Goal: Task Accomplishment & Management: Manage account settings

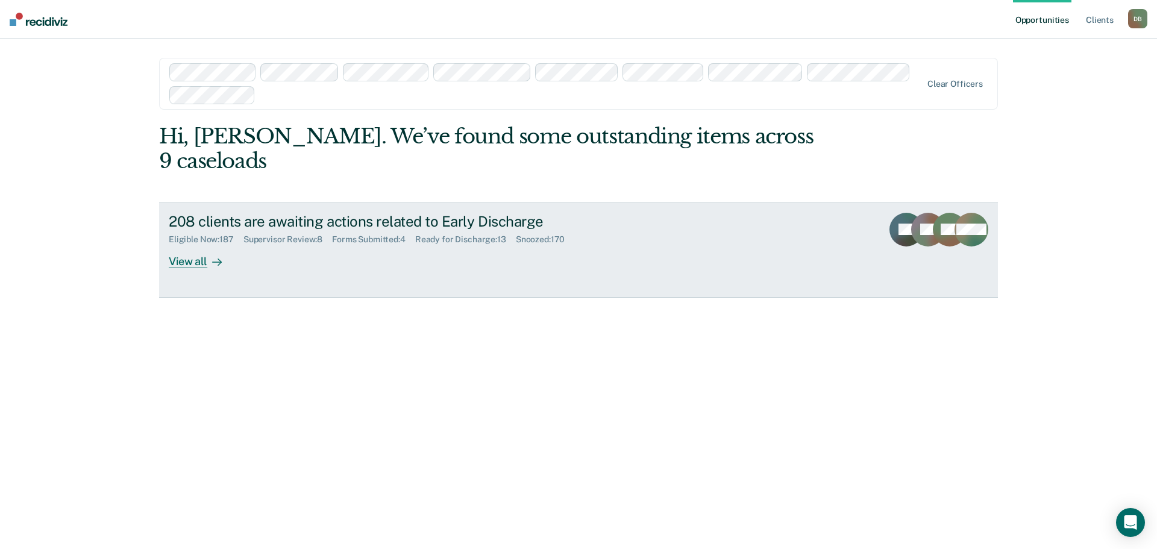
click at [274, 235] on div "Supervisor Review : 8" at bounding box center [288, 240] width 89 height 10
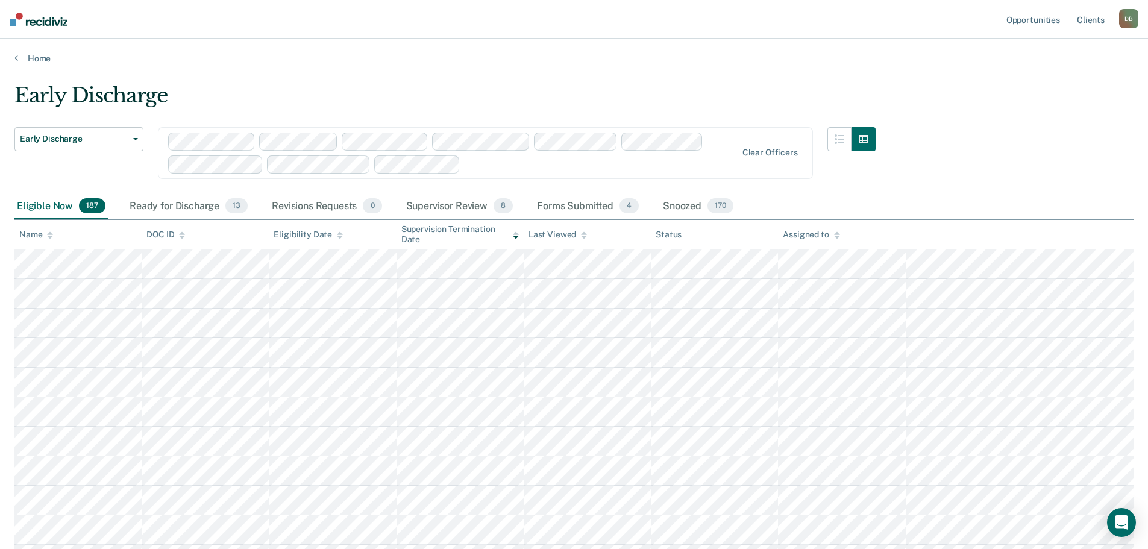
click at [829, 236] on div "Assigned to" at bounding box center [811, 235] width 57 height 10
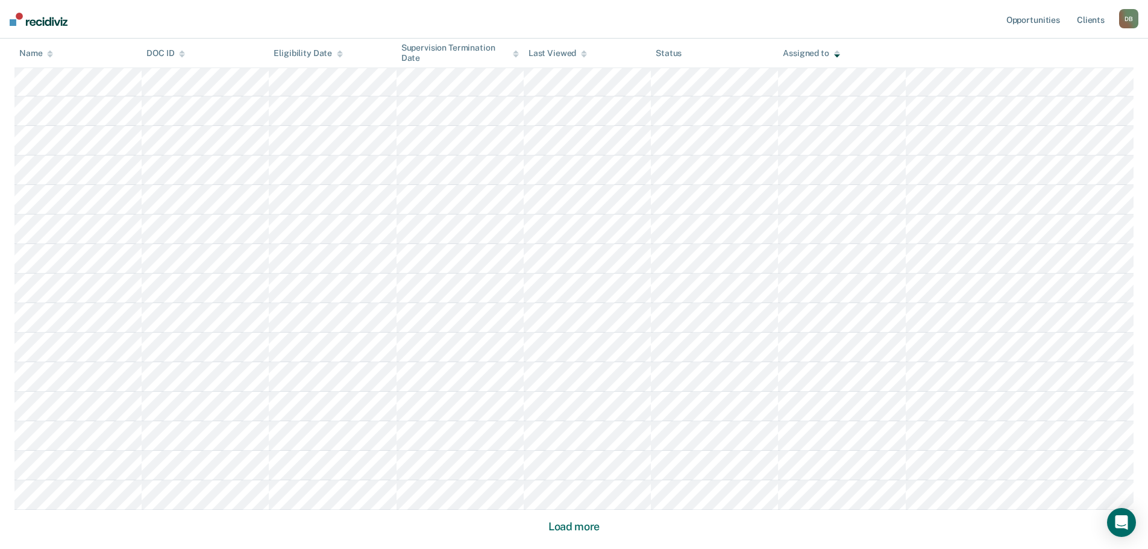
scroll to position [717, 0]
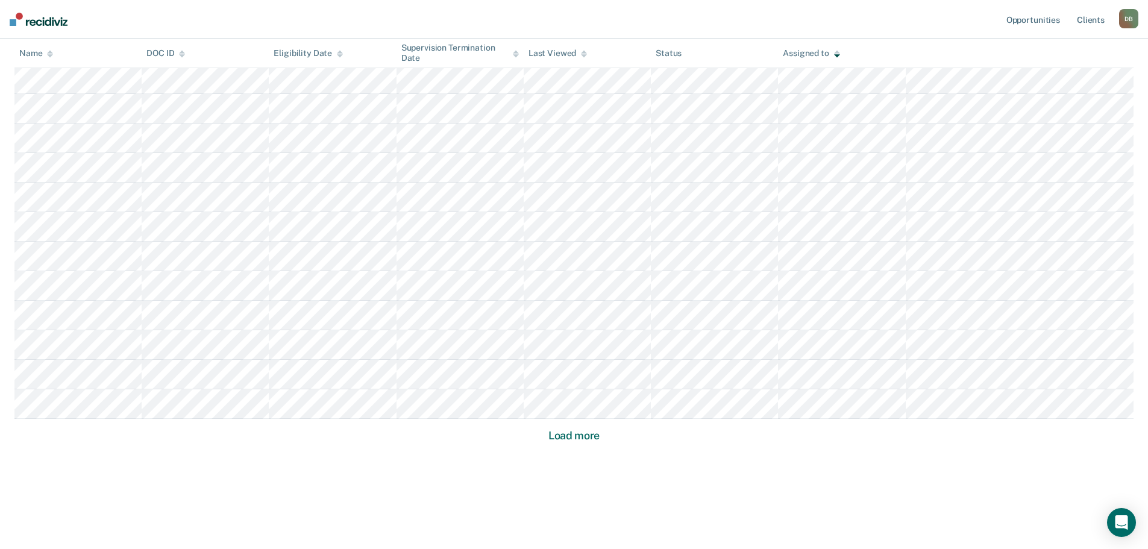
click at [571, 437] on button "Load more" at bounding box center [574, 436] width 58 height 14
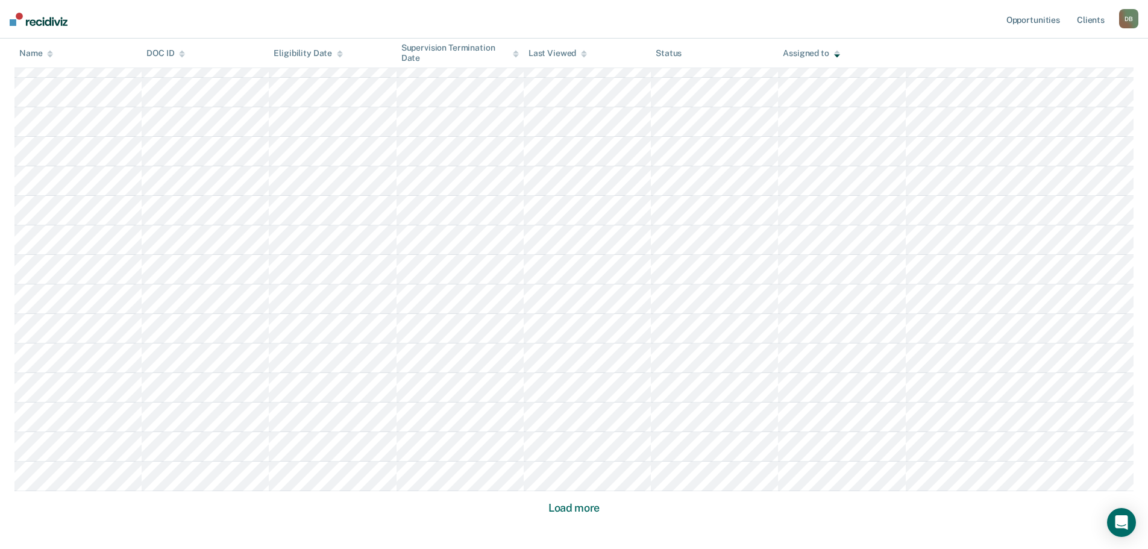
scroll to position [1603, 0]
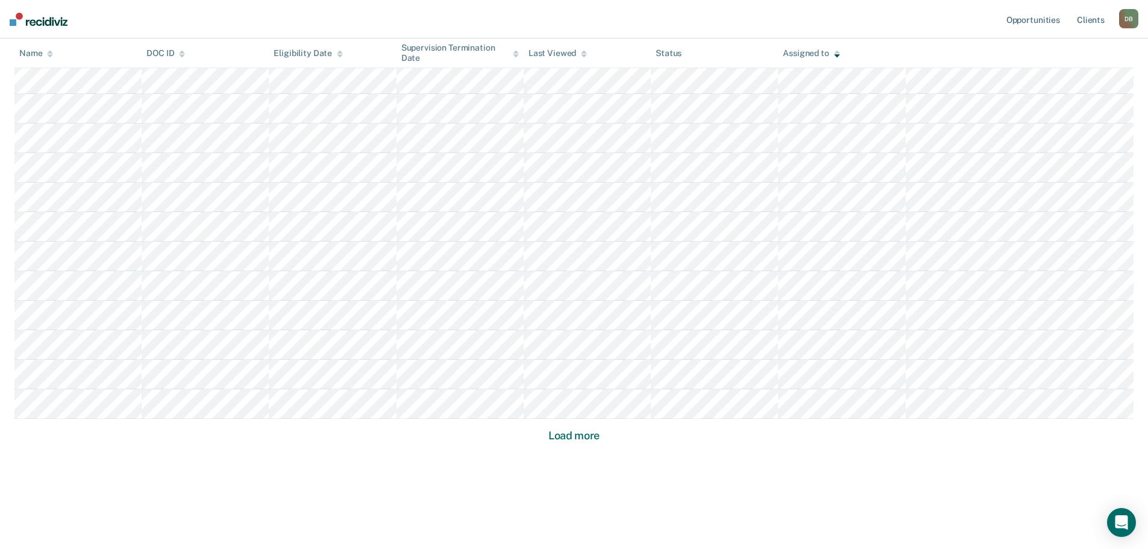
click at [577, 435] on button "Load more" at bounding box center [574, 436] width 58 height 14
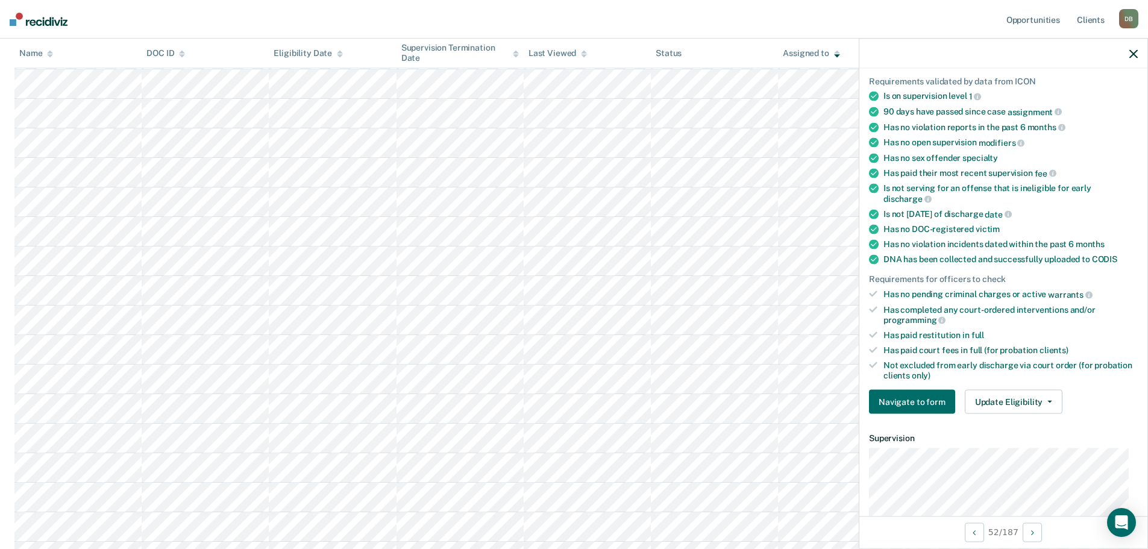
scroll to position [121, 0]
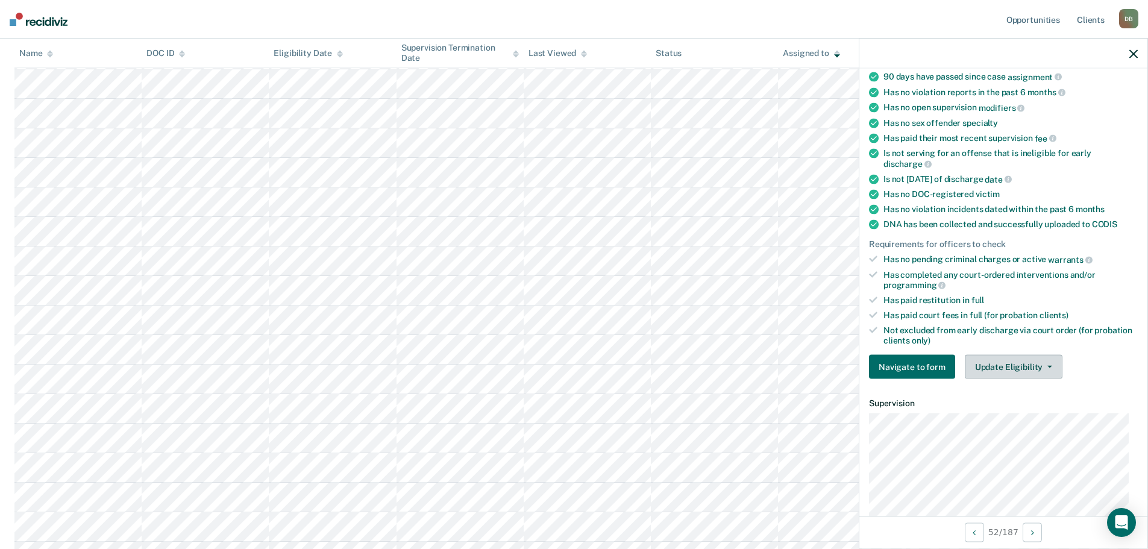
click at [1015, 367] on button "Update Eligibility" at bounding box center [1014, 367] width 98 height 24
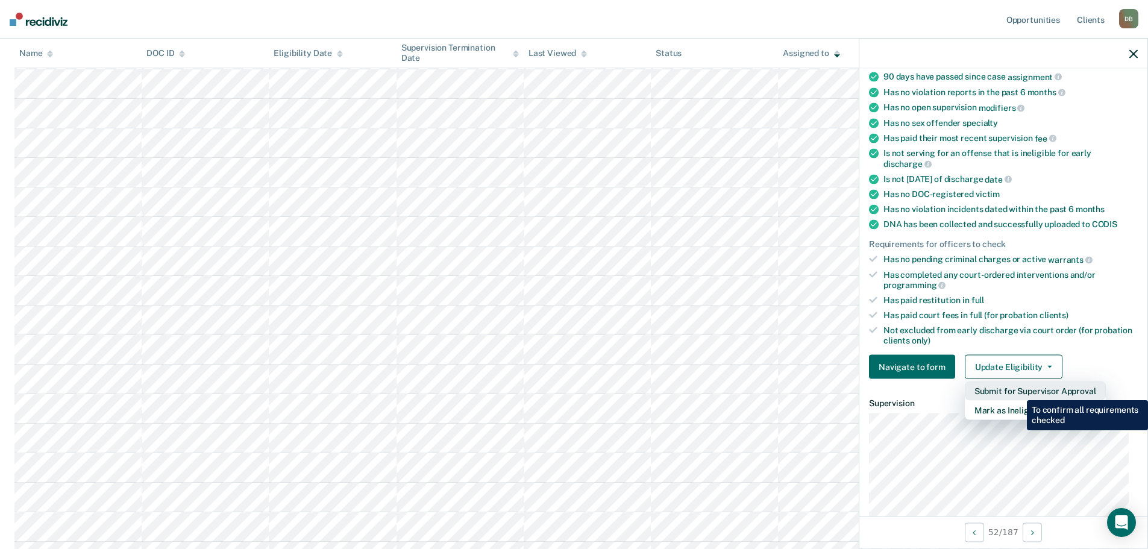
click at [1018, 391] on button "Submit for Supervisor Approval" at bounding box center [1035, 391] width 141 height 19
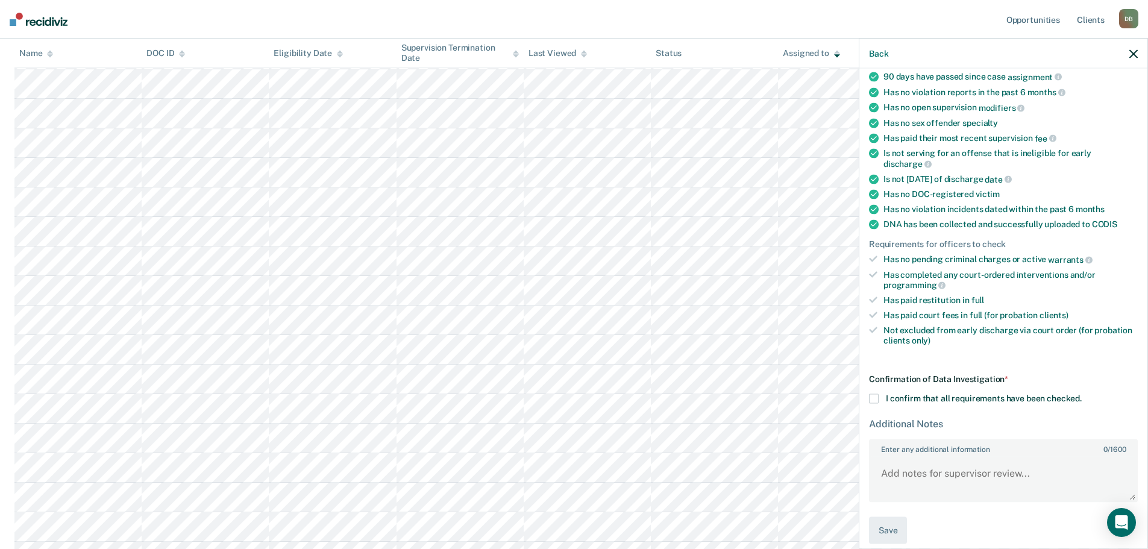
click at [873, 394] on span at bounding box center [874, 399] width 10 height 10
click at [1082, 394] on input "I confirm that all requirements have been checked." at bounding box center [1082, 394] width 0 height 0
click at [886, 532] on button "Save" at bounding box center [888, 530] width 38 height 27
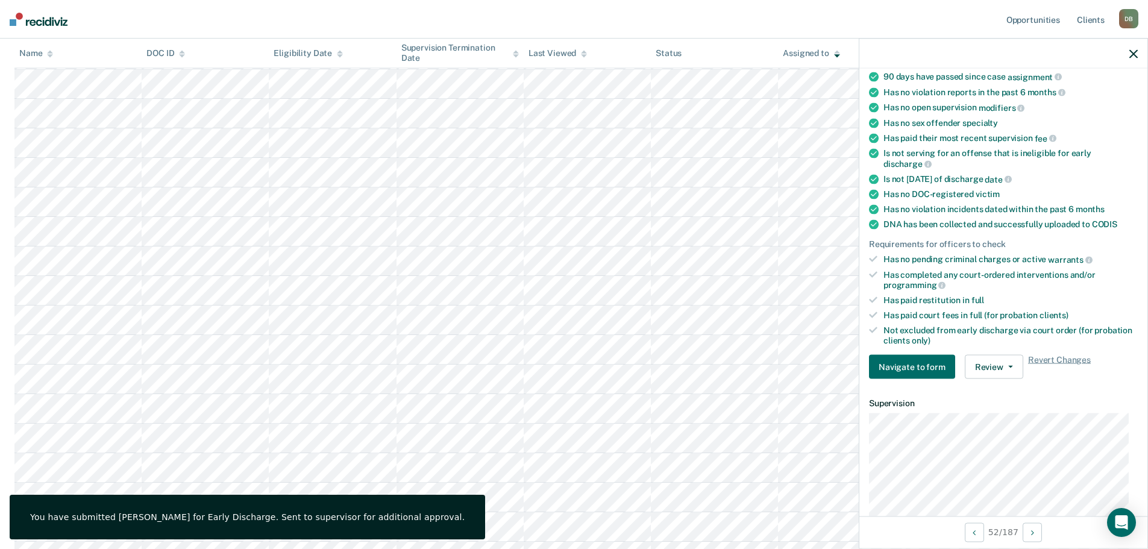
click at [1129, 60] on div at bounding box center [1004, 54] width 288 height 30
click at [1135, 50] on icon "button" at bounding box center [1134, 53] width 8 height 8
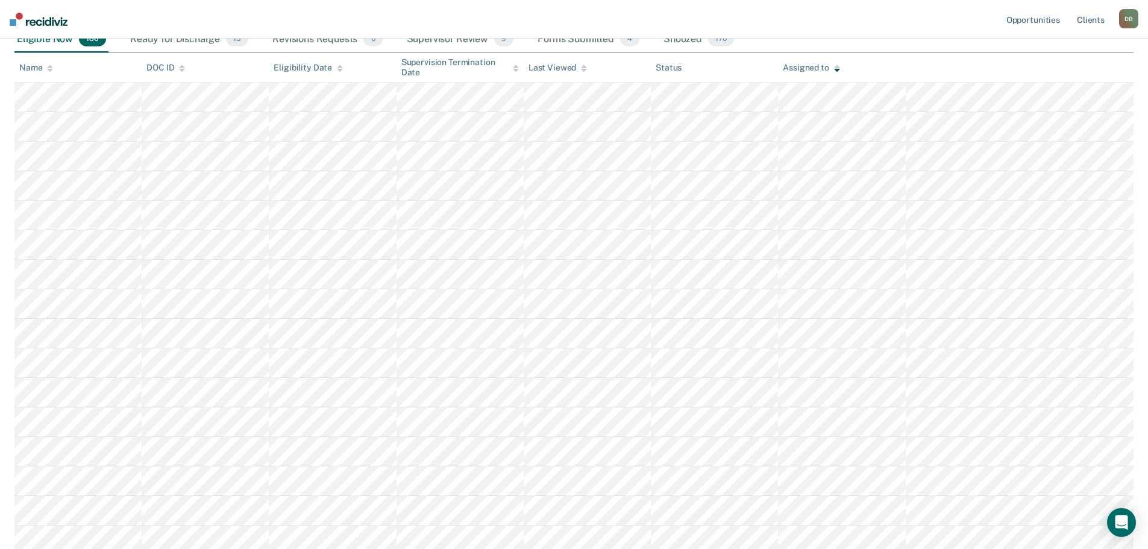
scroll to position [0, 0]
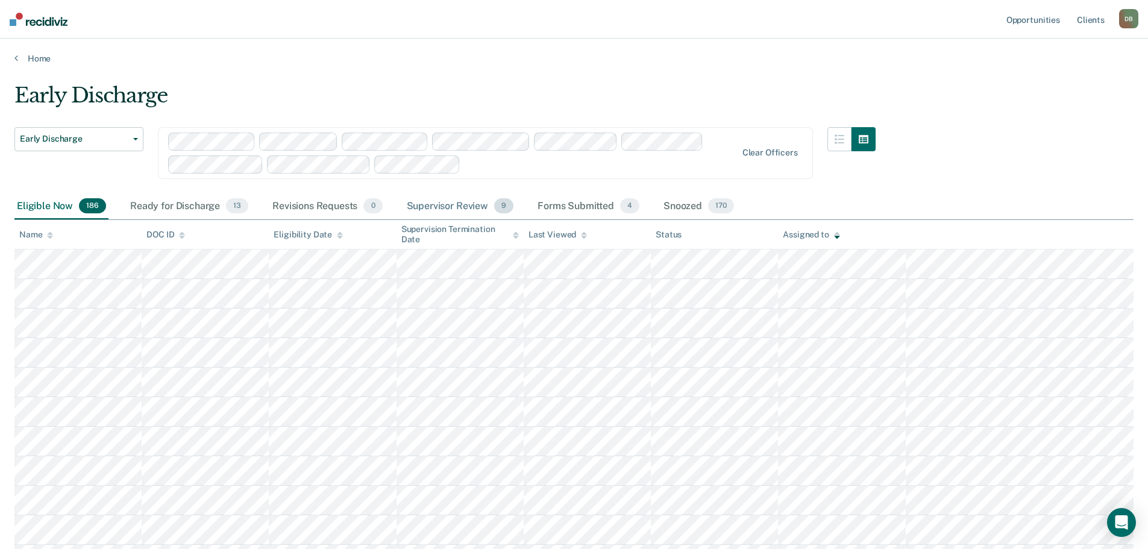
click at [435, 207] on div "Supervisor Review 9" at bounding box center [461, 207] width 112 height 27
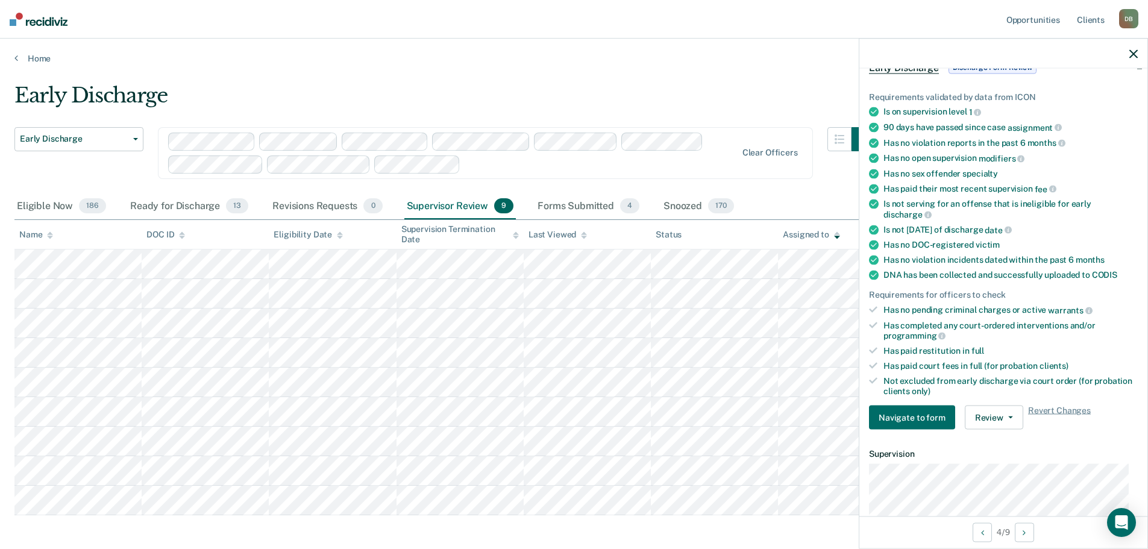
scroll to position [121, 0]
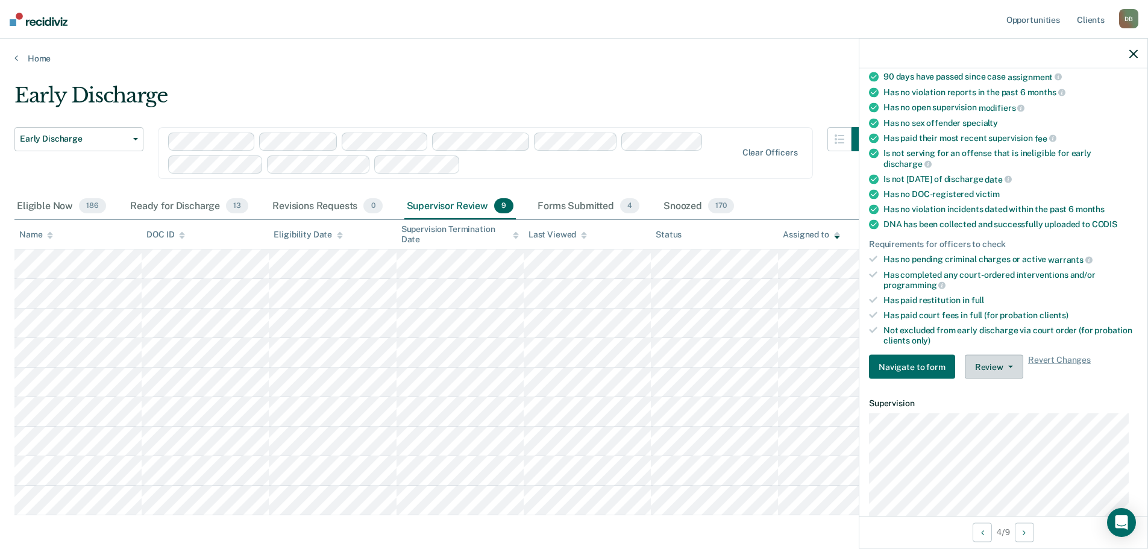
click at [988, 365] on button "Review" at bounding box center [994, 367] width 58 height 24
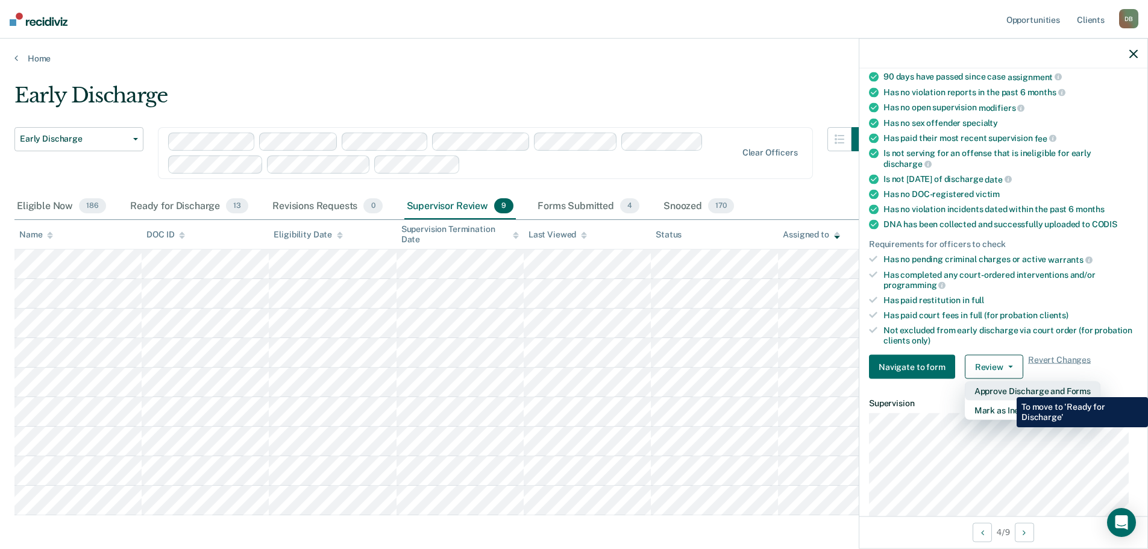
click at [1009, 389] on button "Approve Discharge and Forms" at bounding box center [1033, 391] width 136 height 19
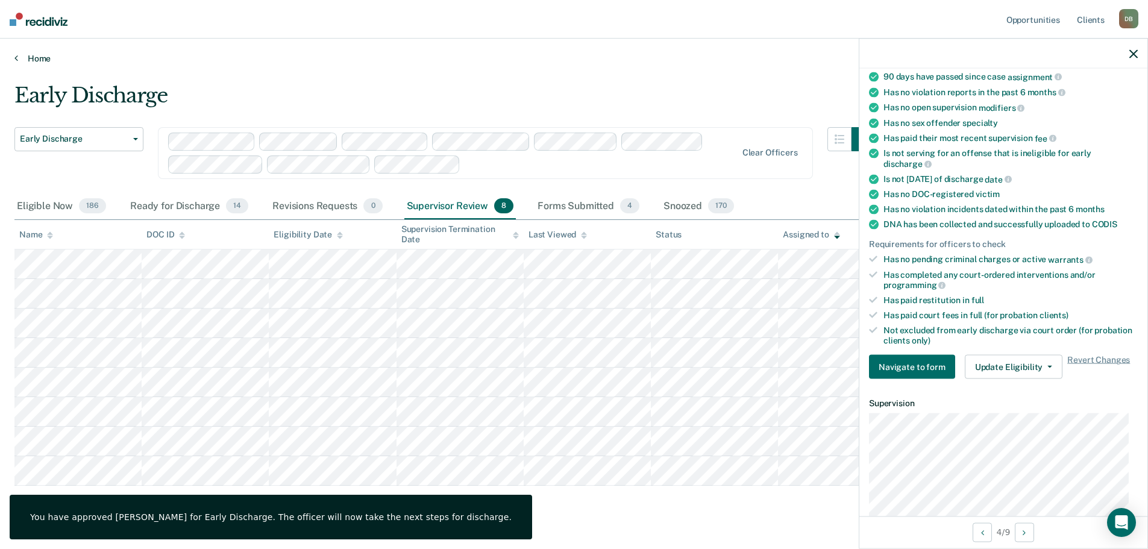
click at [789, 61] on link "Home" at bounding box center [573, 58] width 1119 height 11
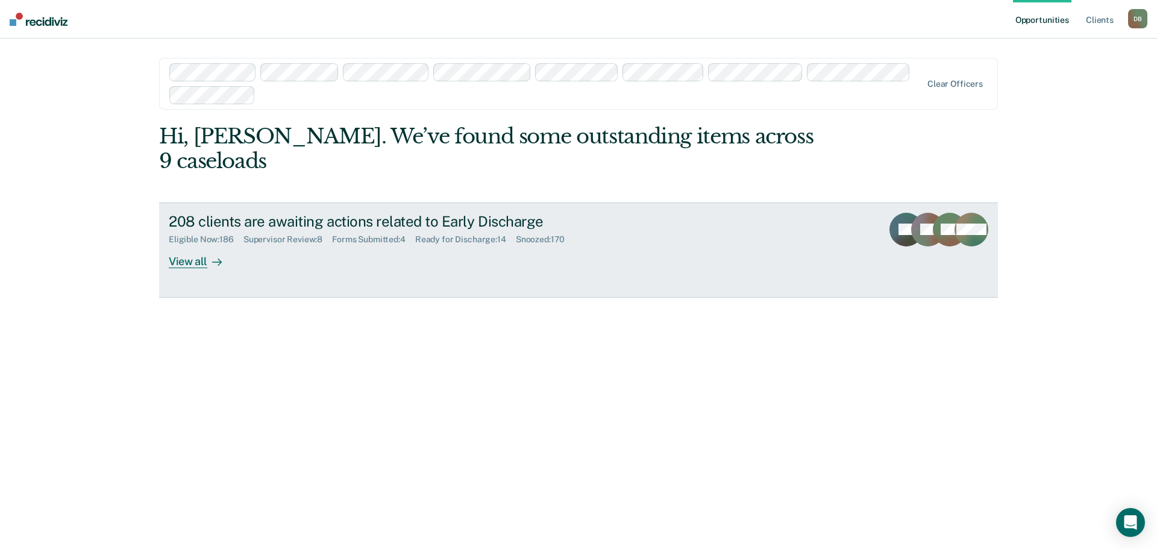
click at [298, 235] on div "Supervisor Review : 8" at bounding box center [288, 240] width 89 height 10
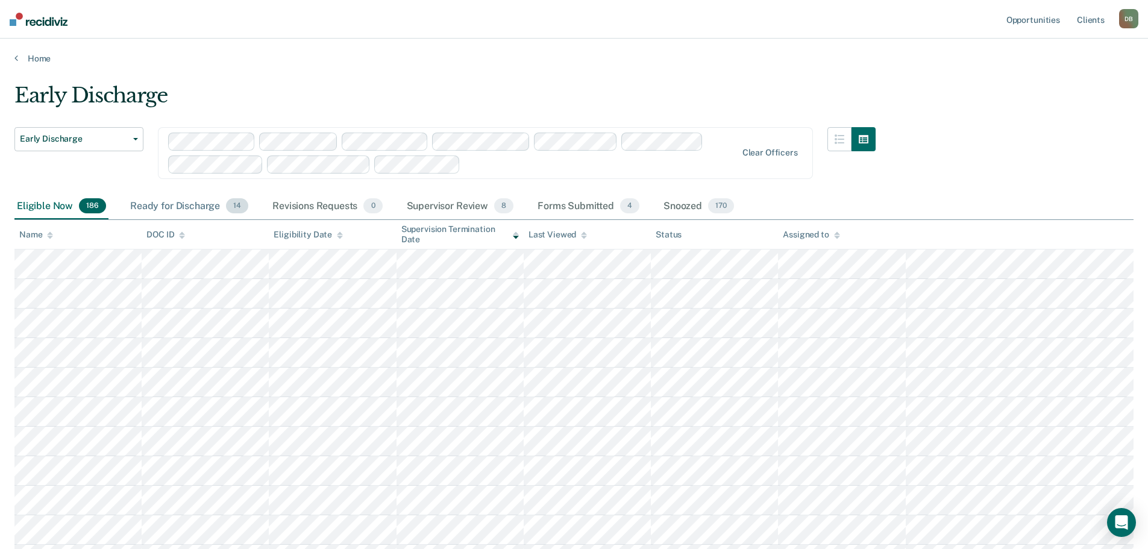
click at [201, 206] on div "Ready for Discharge 14" at bounding box center [189, 207] width 123 height 27
click at [194, 211] on div "Ready for Discharge 14" at bounding box center [189, 207] width 123 height 27
click at [172, 203] on div "Ready for Discharge 14" at bounding box center [189, 207] width 123 height 27
click at [429, 201] on div "Supervisor Review 8" at bounding box center [461, 207] width 112 height 27
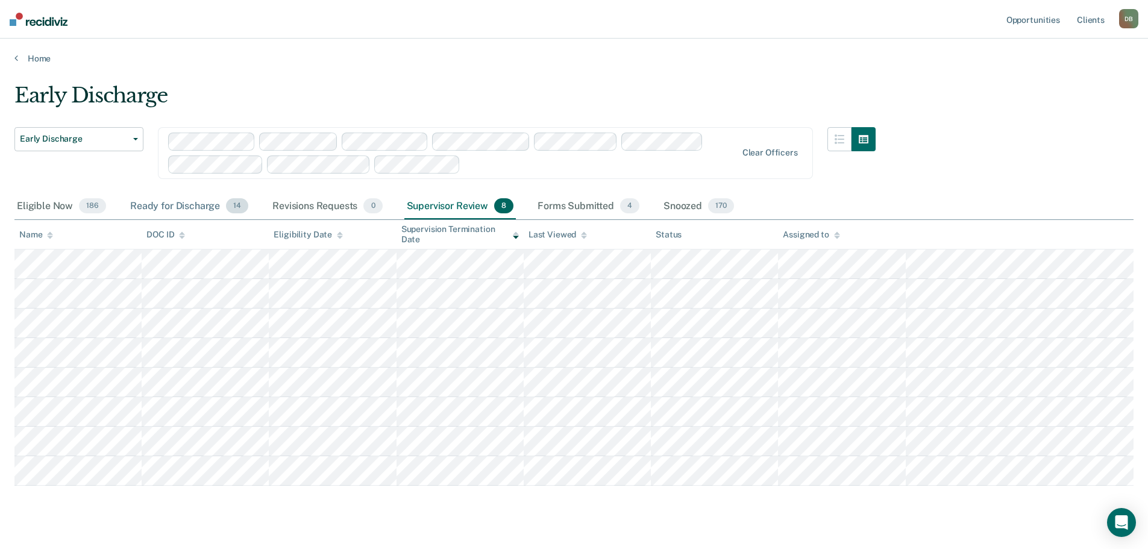
click at [205, 204] on div "Ready for Discharge 14" at bounding box center [189, 207] width 123 height 27
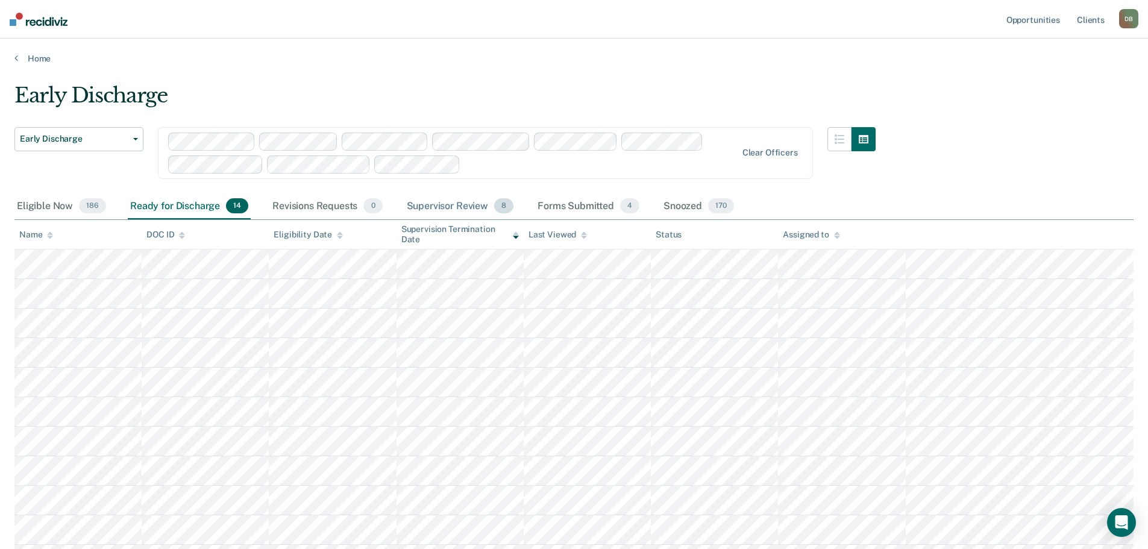
click at [440, 203] on div "Supervisor Review 8" at bounding box center [461, 207] width 112 height 27
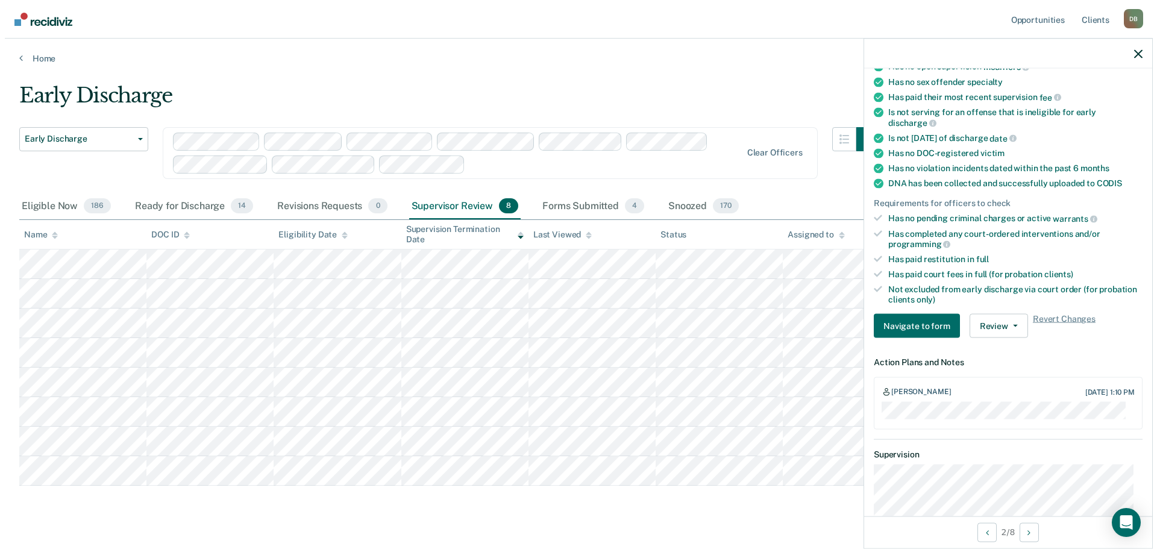
scroll to position [136, 0]
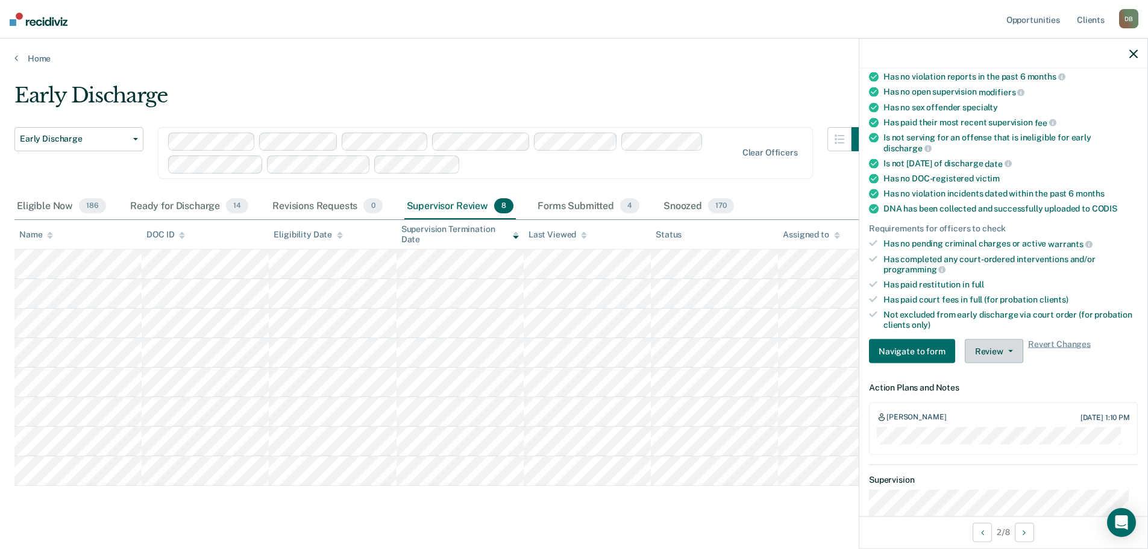
click at [1008, 341] on button "Review" at bounding box center [994, 351] width 58 height 24
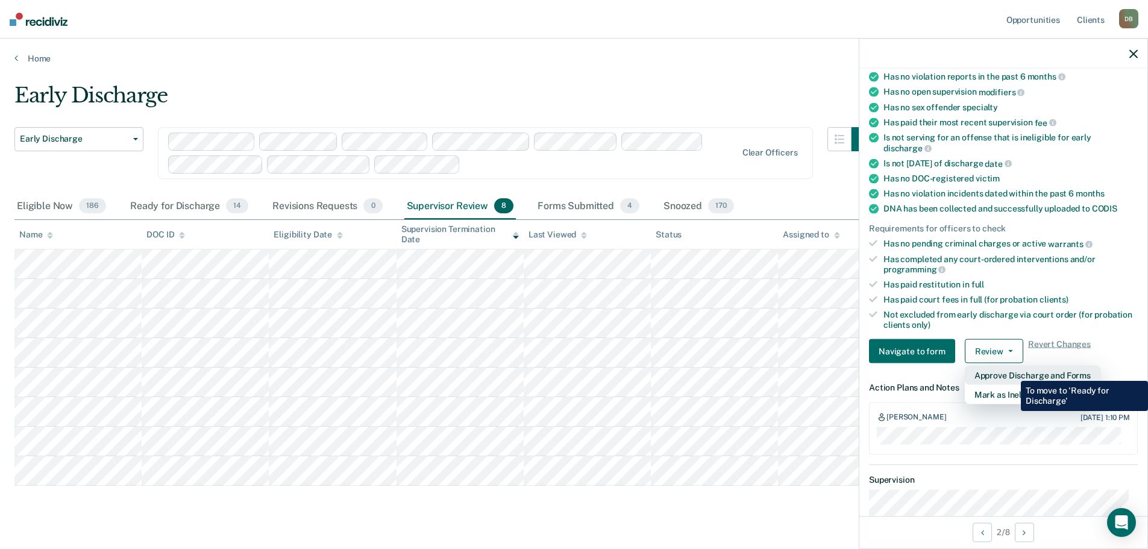
click at [1012, 372] on button "Approve Discharge and Forms" at bounding box center [1033, 375] width 136 height 19
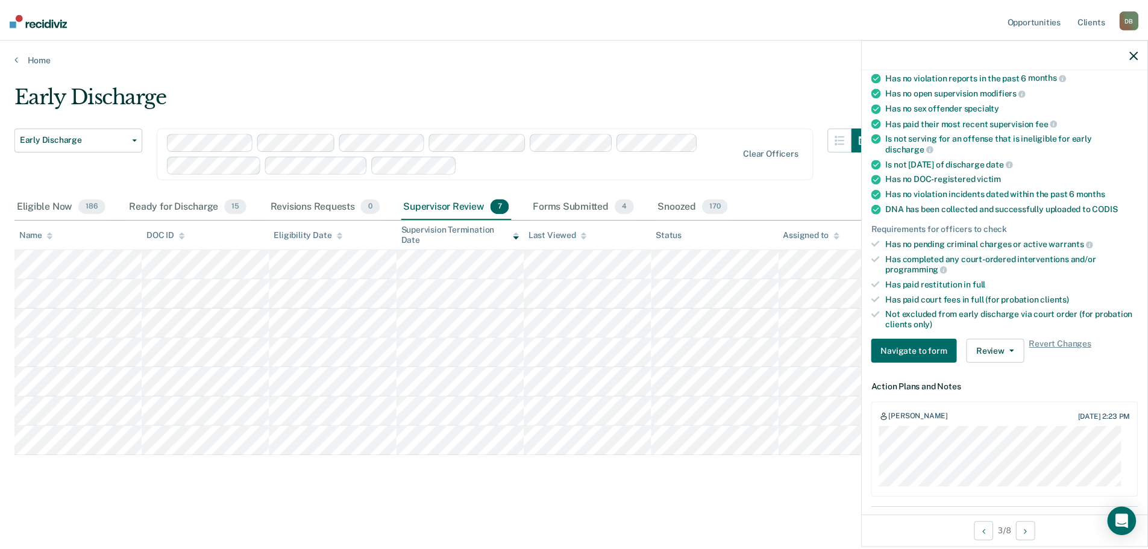
scroll to position [197, 0]
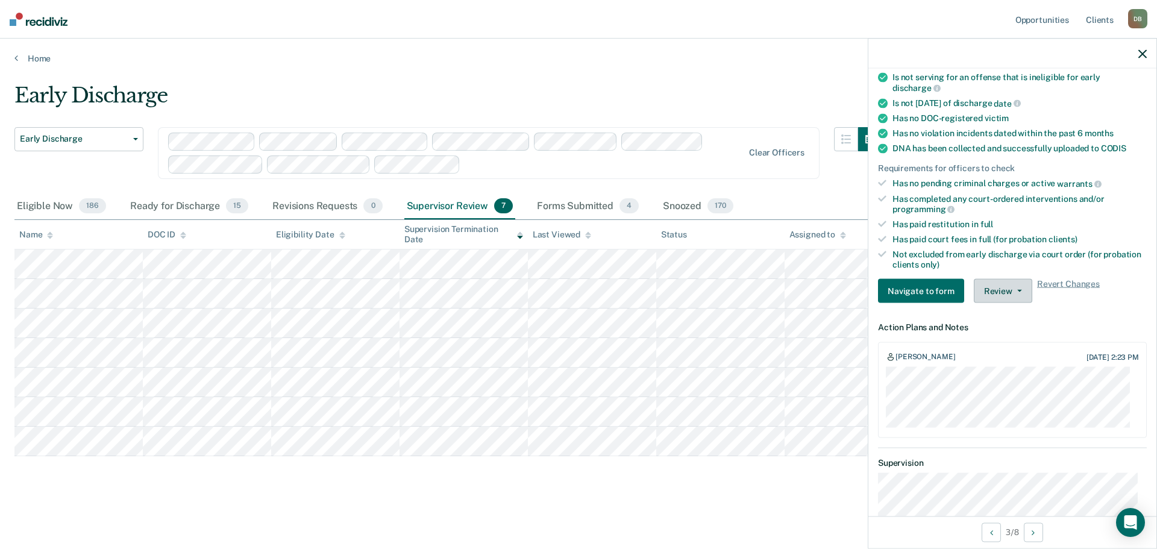
click at [1005, 286] on button "Review" at bounding box center [1003, 291] width 58 height 24
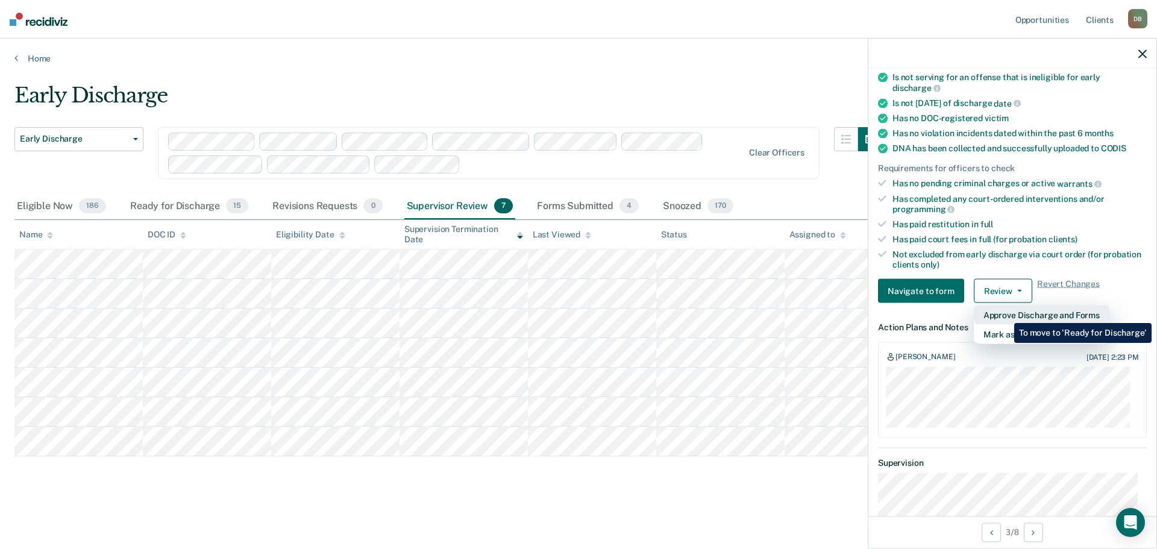
click at [1006, 314] on button "Approve Discharge and Forms" at bounding box center [1042, 315] width 136 height 19
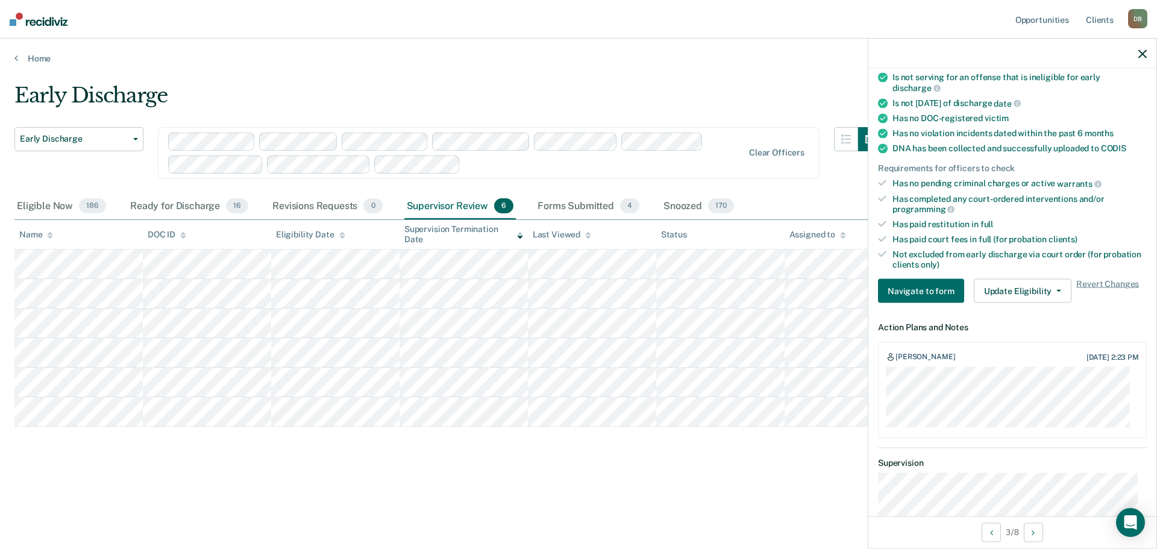
click at [1142, 57] on icon "button" at bounding box center [1143, 53] width 8 height 8
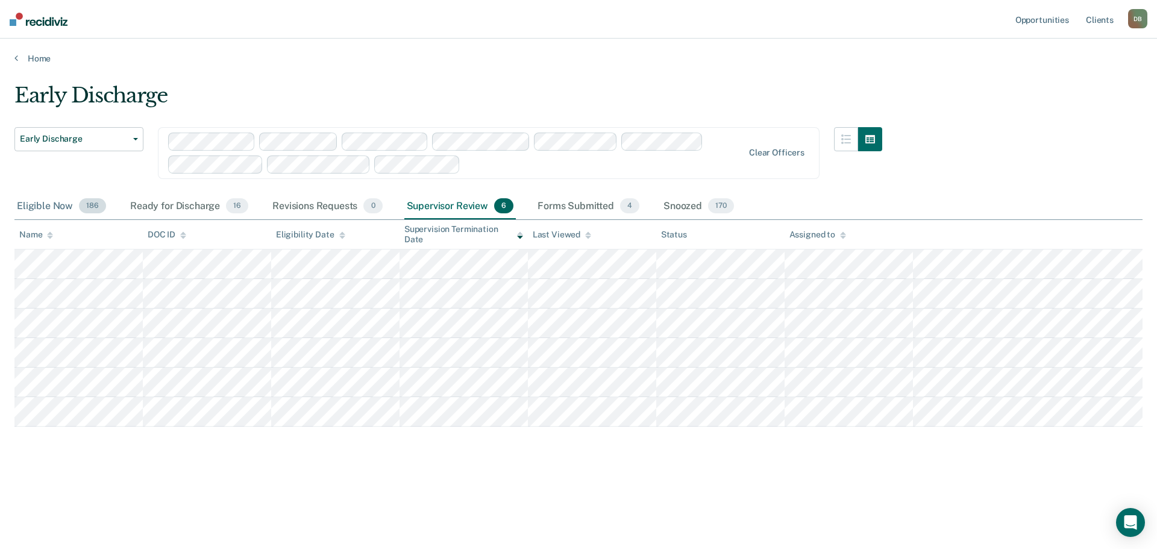
click at [55, 207] on div "Eligible Now 186" at bounding box center [61, 207] width 94 height 27
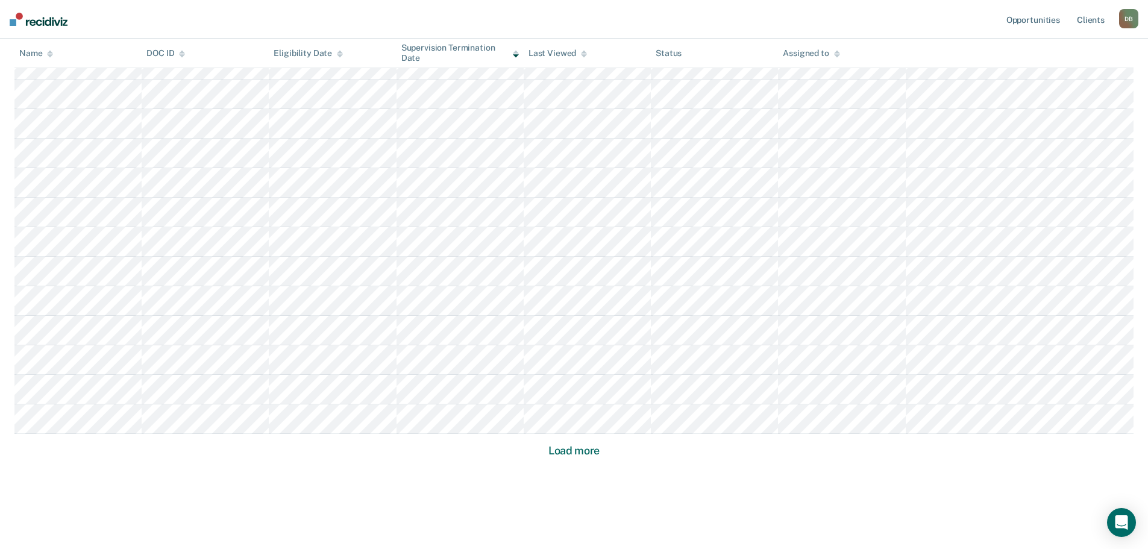
scroll to position [717, 0]
click at [572, 439] on button "Load more" at bounding box center [574, 436] width 58 height 14
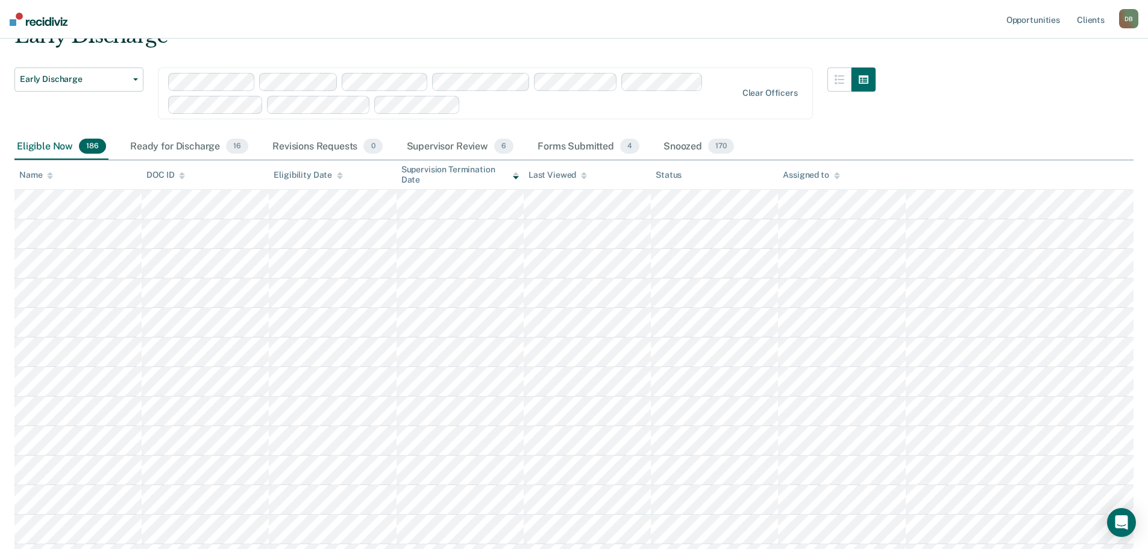
scroll to position [0, 0]
